Goal: Find specific page/section: Find specific page/section

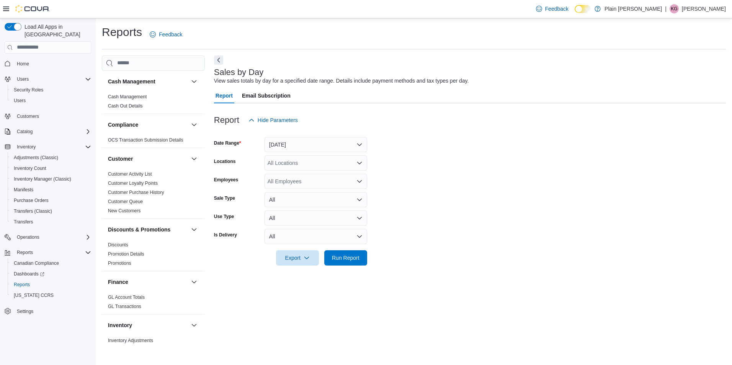
click at [39, 59] on span "Home" at bounding box center [52, 64] width 77 height 10
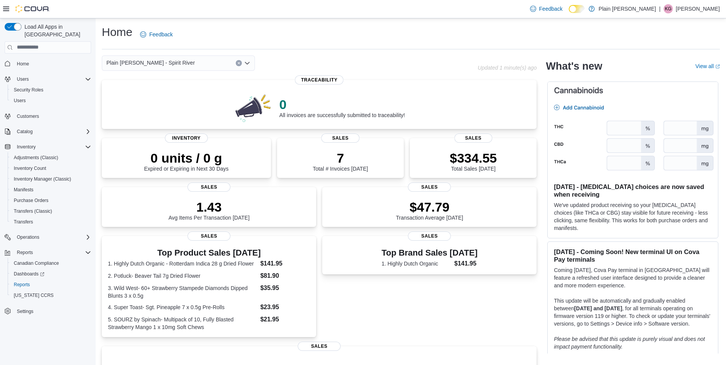
click at [207, 61] on div "Plain [PERSON_NAME] - Spirit River" at bounding box center [178, 62] width 153 height 15
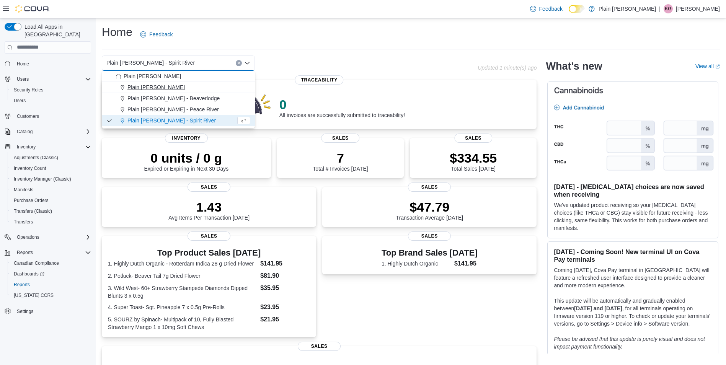
click at [175, 91] on div "Plain [PERSON_NAME]" at bounding box center [183, 87] width 135 height 8
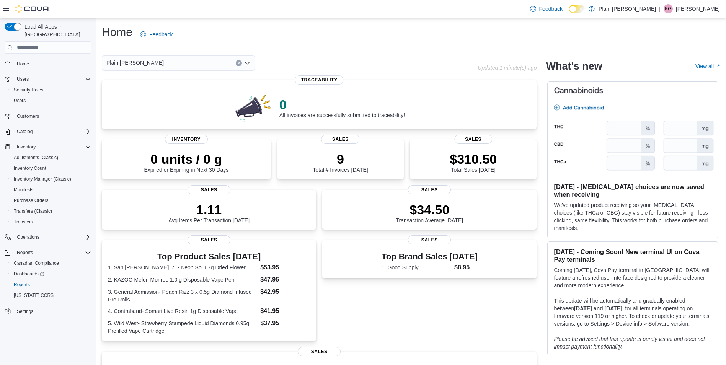
click at [200, 54] on div "Home Feedback Plain [PERSON_NAME] - Falher Combo box. Selected. Plain [PERSON_N…" at bounding box center [411, 266] width 630 height 496
click at [197, 62] on div "Plain [PERSON_NAME]" at bounding box center [178, 62] width 153 height 15
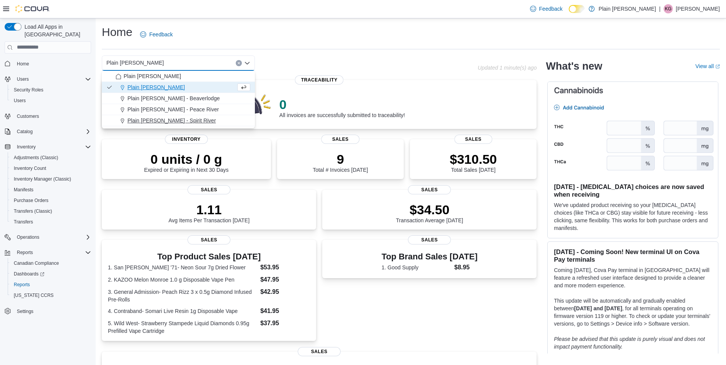
click at [186, 121] on div "Plain [PERSON_NAME] - Spirit River" at bounding box center [183, 121] width 135 height 8
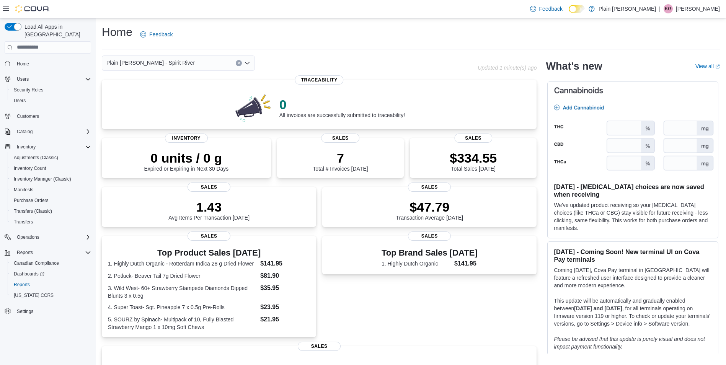
click at [141, 61] on span "Plain [PERSON_NAME] - Spirit River" at bounding box center [150, 62] width 88 height 9
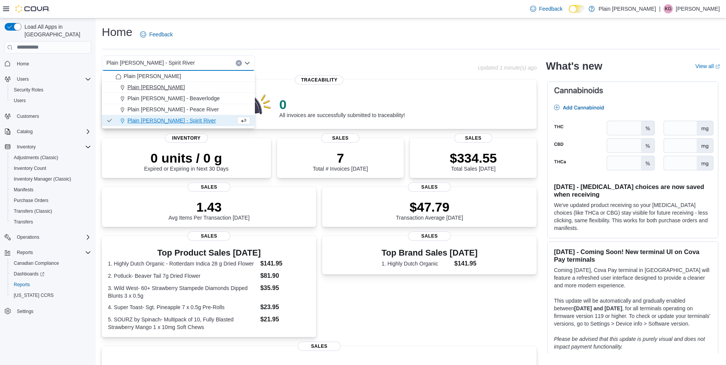
click at [156, 84] on span "Plain [PERSON_NAME]" at bounding box center [155, 87] width 57 height 8
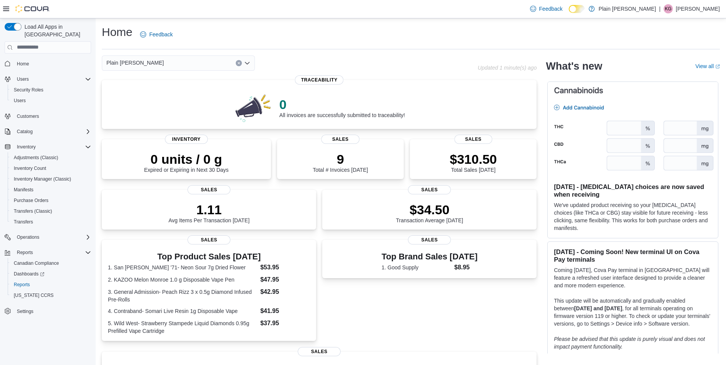
click at [167, 62] on div "Plain [PERSON_NAME]" at bounding box center [178, 62] width 153 height 15
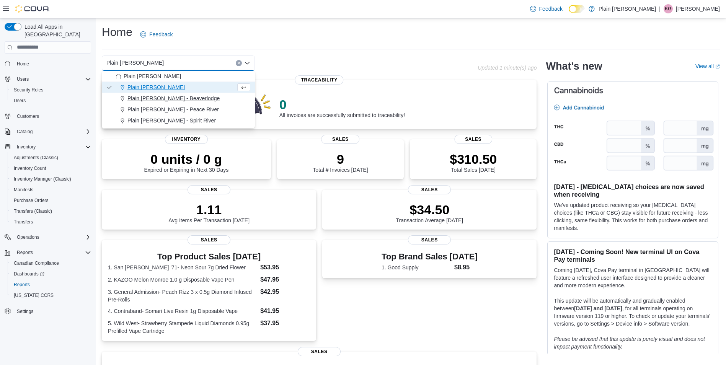
click at [160, 101] on span "Plain [PERSON_NAME] - Beaverlodge" at bounding box center [173, 99] width 92 height 8
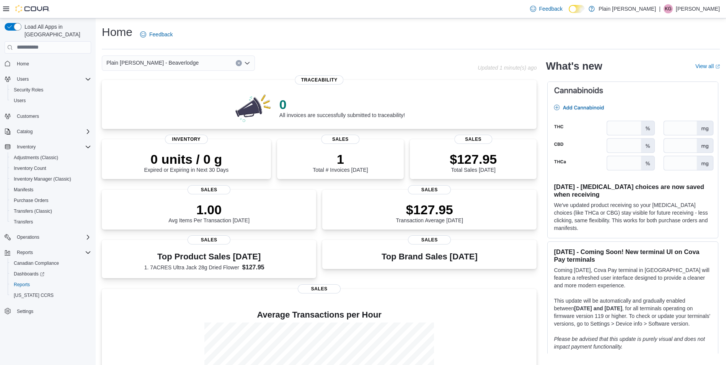
click at [194, 67] on div "Plain [PERSON_NAME] - Beaverlodge Combo box. Selected. Plain [PERSON_NAME] - Be…" at bounding box center [178, 62] width 153 height 15
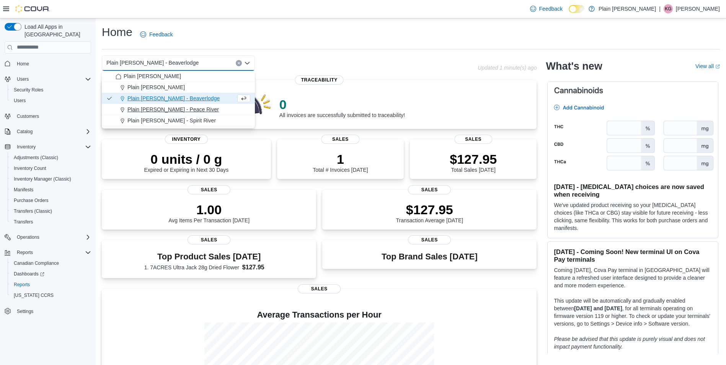
click at [185, 109] on span "Plain [PERSON_NAME] - Peace River" at bounding box center [172, 110] width 91 height 8
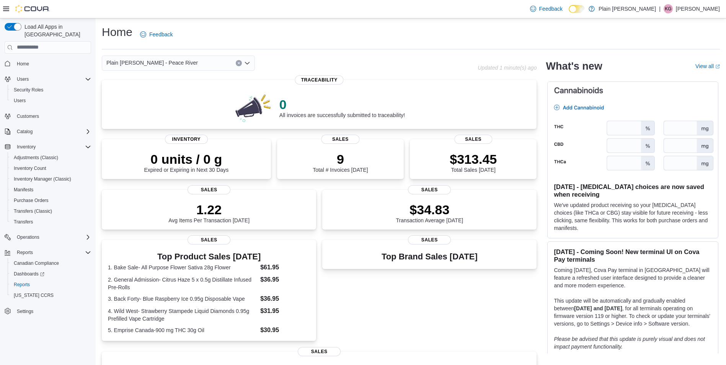
click at [189, 69] on div "Plain [PERSON_NAME] - Peace River Combo box. Selected. Plain [PERSON_NAME] - Pe…" at bounding box center [178, 62] width 153 height 15
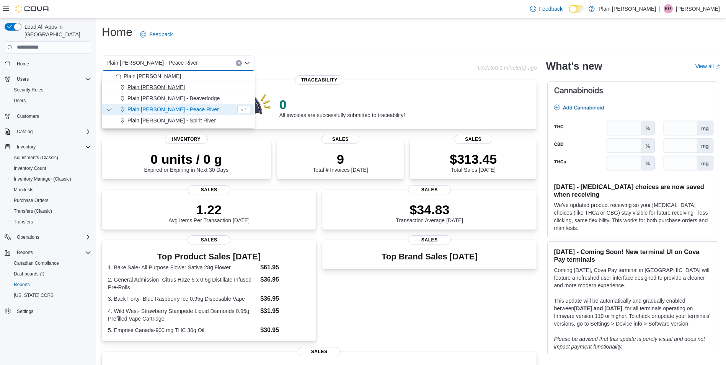
click at [187, 88] on div "Plain [PERSON_NAME]" at bounding box center [183, 87] width 135 height 8
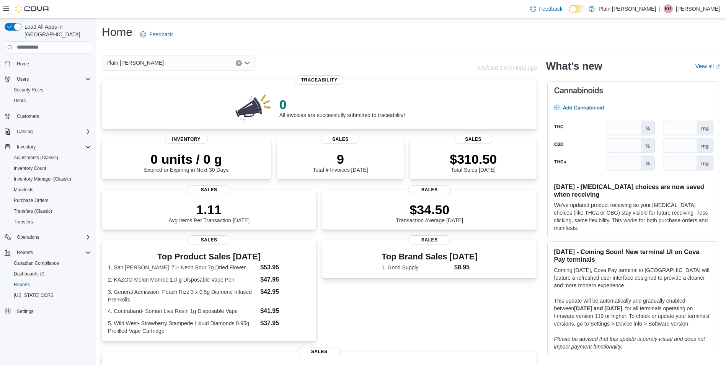
click at [193, 65] on div "Plain [PERSON_NAME]" at bounding box center [178, 62] width 153 height 15
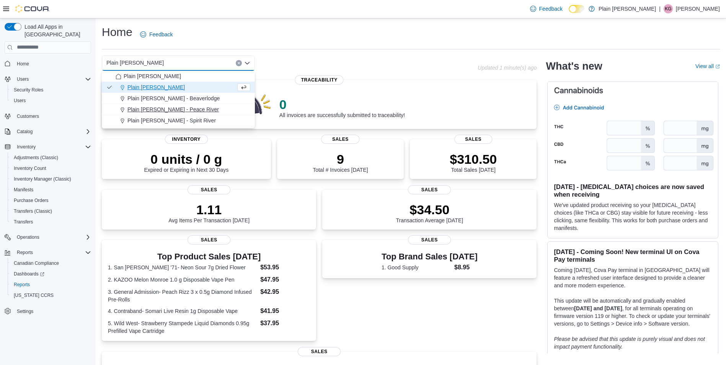
click at [189, 108] on div "Plain [PERSON_NAME] - Peace River" at bounding box center [183, 110] width 135 height 8
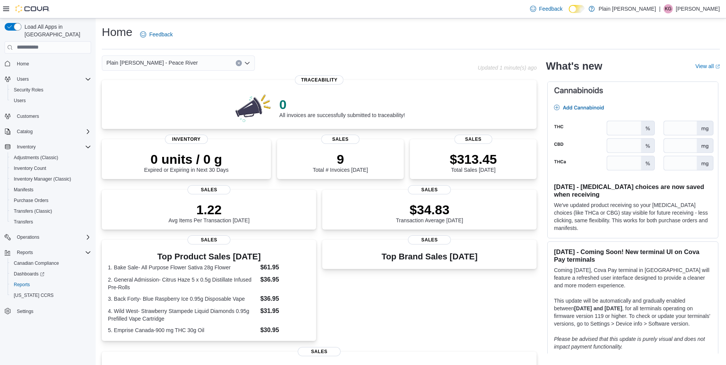
click at [173, 65] on div "Plain [PERSON_NAME] - Peace River" at bounding box center [178, 62] width 153 height 15
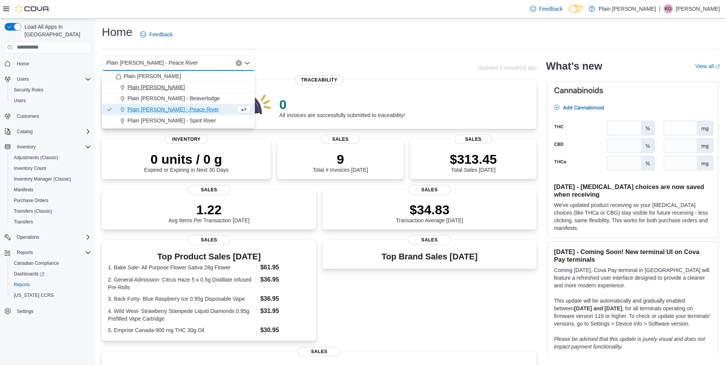
click at [174, 88] on div "Plain [PERSON_NAME]" at bounding box center [183, 87] width 135 height 8
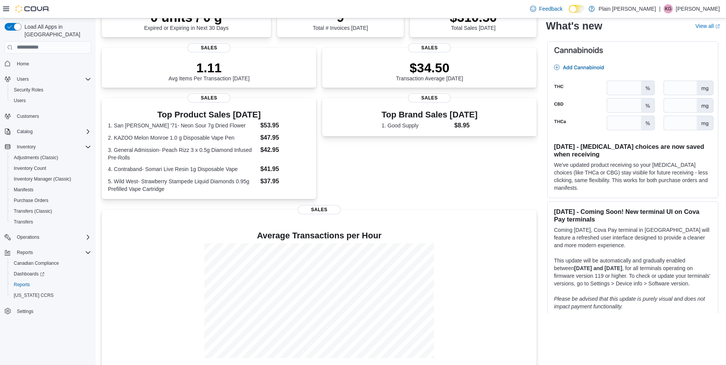
scroll to position [27, 0]
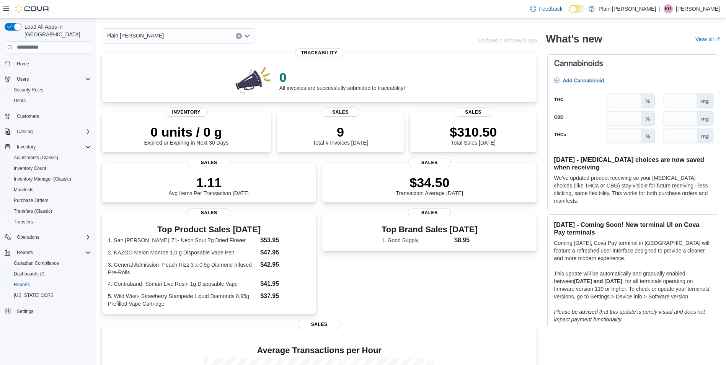
click at [182, 35] on div "Plain [PERSON_NAME]" at bounding box center [178, 35] width 153 height 15
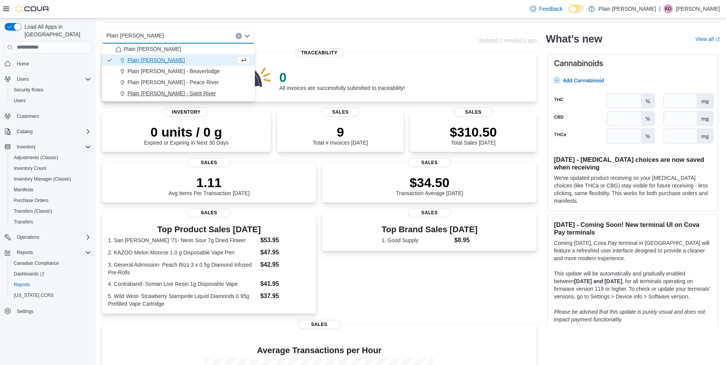
click at [183, 94] on span "Plain [PERSON_NAME] - Spirit River" at bounding box center [171, 94] width 88 height 8
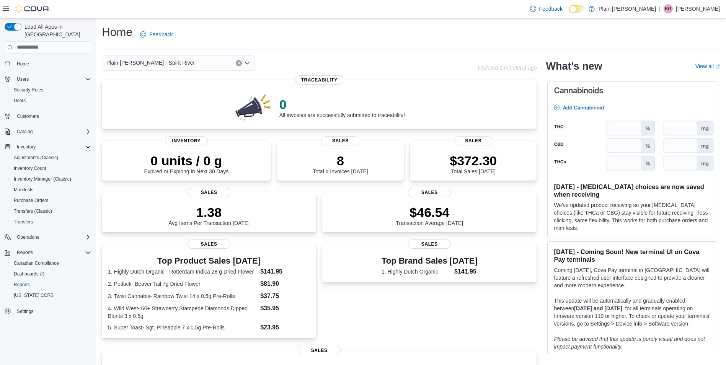
click at [193, 62] on div "Plain [PERSON_NAME] - Spirit River" at bounding box center [178, 62] width 153 height 15
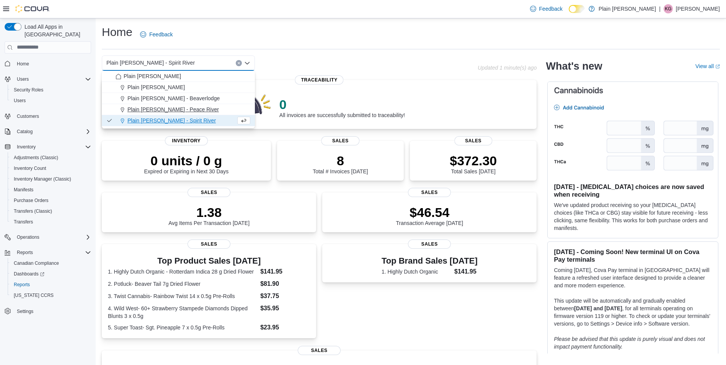
click at [184, 105] on button "Plain [PERSON_NAME] - Peace River" at bounding box center [178, 109] width 153 height 11
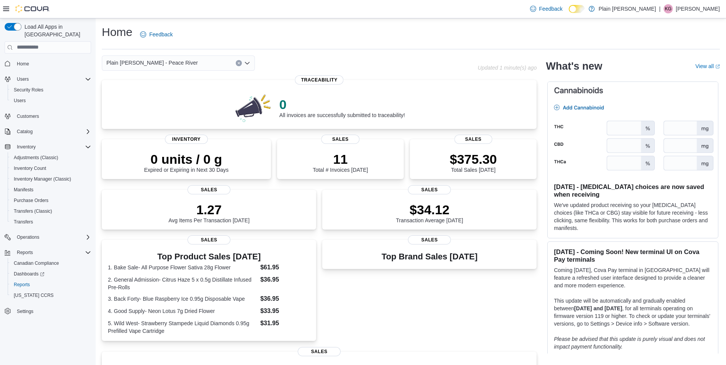
click at [173, 65] on div "Plain [PERSON_NAME] - Peace River" at bounding box center [178, 62] width 153 height 15
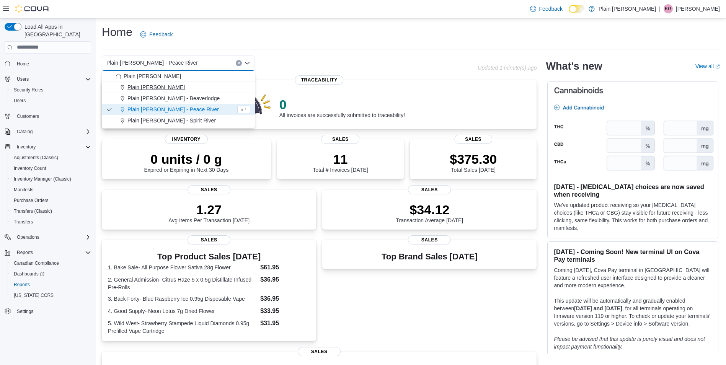
click at [195, 84] on div "Plain [PERSON_NAME]" at bounding box center [183, 87] width 135 height 8
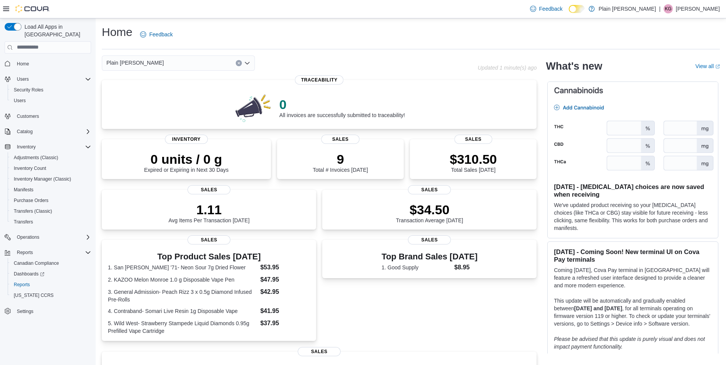
click at [205, 62] on div "Plain [PERSON_NAME]" at bounding box center [178, 62] width 153 height 15
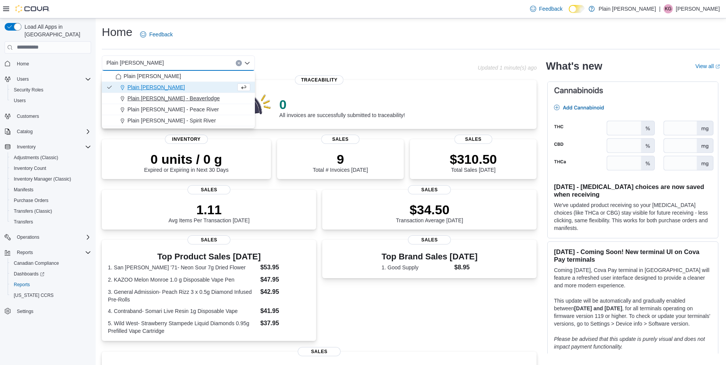
click at [192, 101] on div "Plain [PERSON_NAME] - Beaverlodge" at bounding box center [183, 99] width 135 height 8
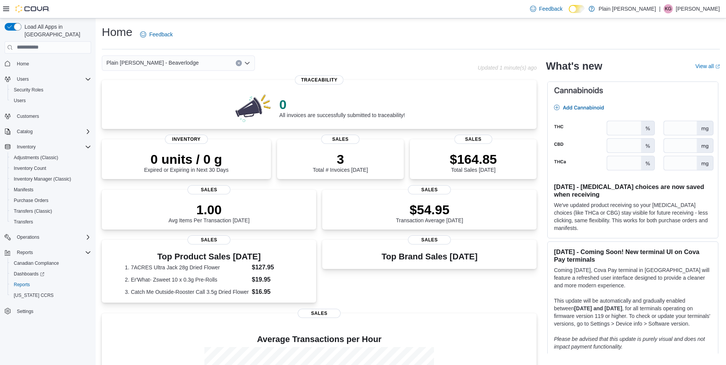
click at [220, 58] on div "Plain [PERSON_NAME] - Beaverlodge Combo box. Selected. Plain [PERSON_NAME] - Be…" at bounding box center [178, 62] width 153 height 15
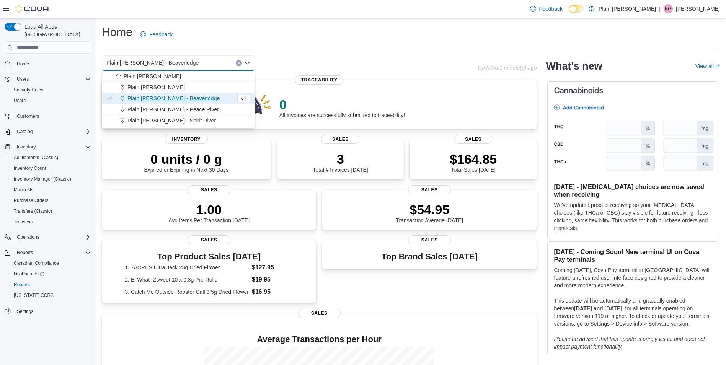
click at [186, 88] on div "Plain [PERSON_NAME]" at bounding box center [183, 87] width 135 height 8
